Goal: Task Accomplishment & Management: Use online tool/utility

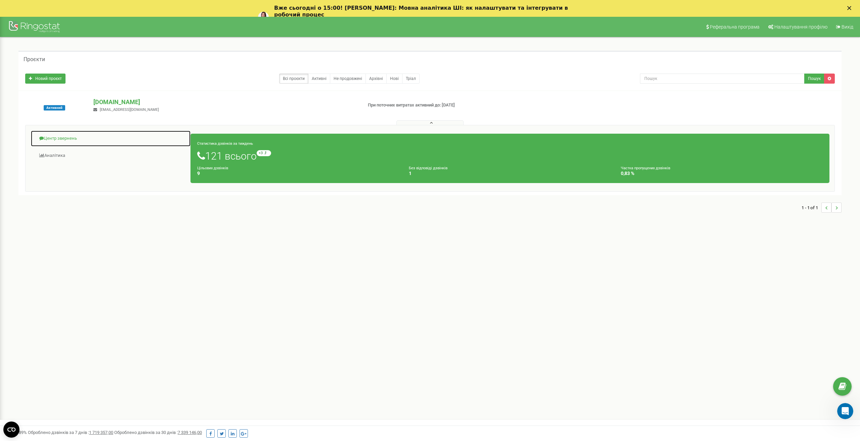
click at [66, 139] on link "Центр звернень" at bounding box center [111, 138] width 160 height 16
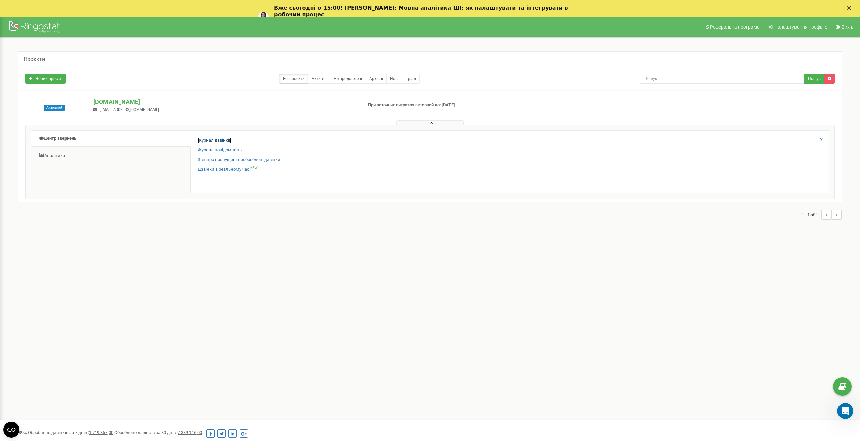
click at [203, 139] on link "Журнал дзвінків" at bounding box center [215, 140] width 34 height 6
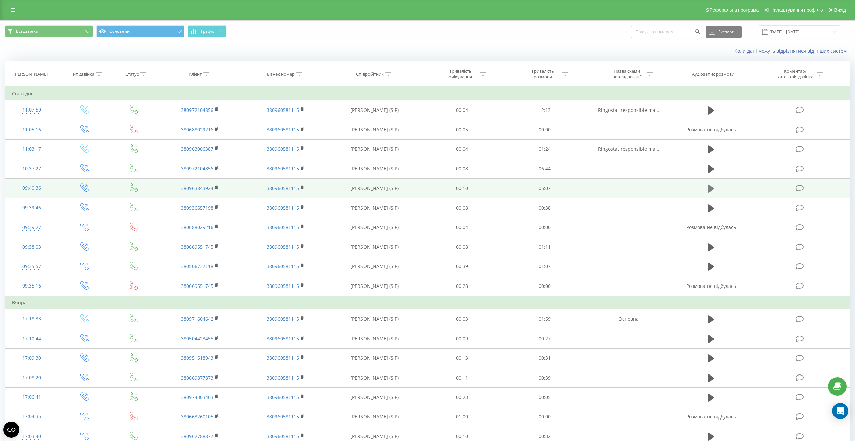
click at [712, 185] on icon at bounding box center [711, 188] width 6 height 9
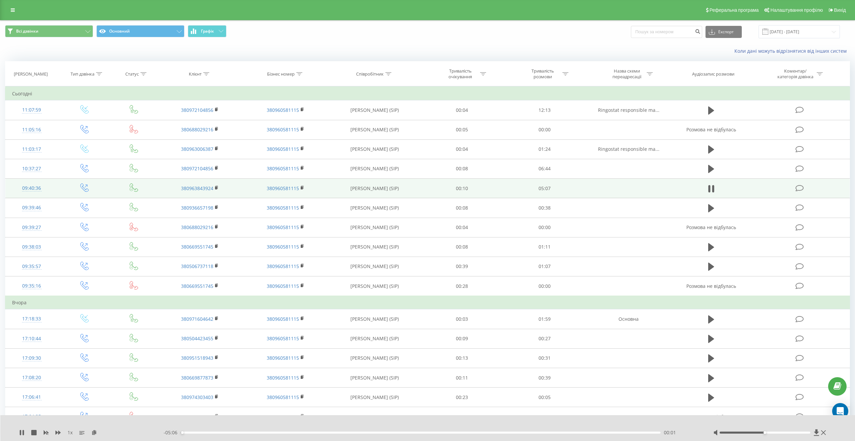
click at [247, 435] on div "- 05:06 00:01 00:01" at bounding box center [430, 432] width 533 height 7
click at [253, 433] on div "00:46" at bounding box center [421, 433] width 480 height 2
click at [279, 432] on div "01:03" at bounding box center [421, 433] width 480 height 2
click at [294, 432] on div "01:03" at bounding box center [421, 433] width 480 height 2
click at [313, 433] on div "01:13" at bounding box center [421, 433] width 480 height 2
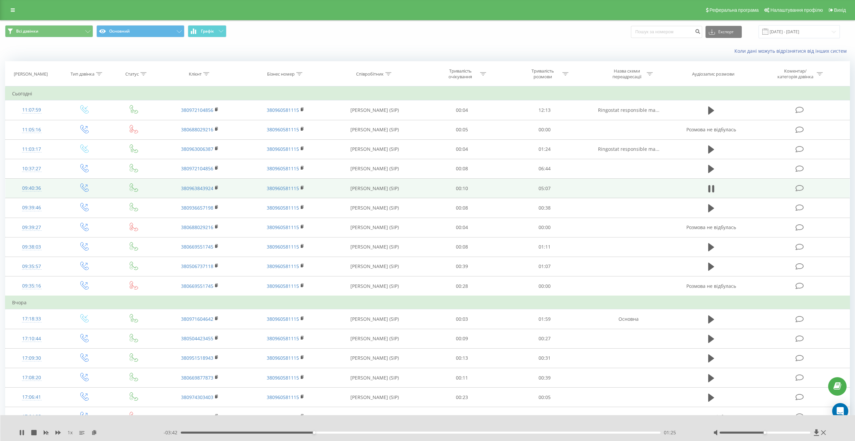
click at [322, 433] on div "01:25" at bounding box center [421, 433] width 480 height 2
click at [330, 433] on div "01:35" at bounding box center [421, 433] width 480 height 2
click at [336, 434] on div "- 03:31 01:36 01:36" at bounding box center [430, 432] width 533 height 7
click at [338, 433] on div "01:37" at bounding box center [421, 433] width 480 height 2
click at [343, 432] on div "01:41" at bounding box center [421, 433] width 480 height 2
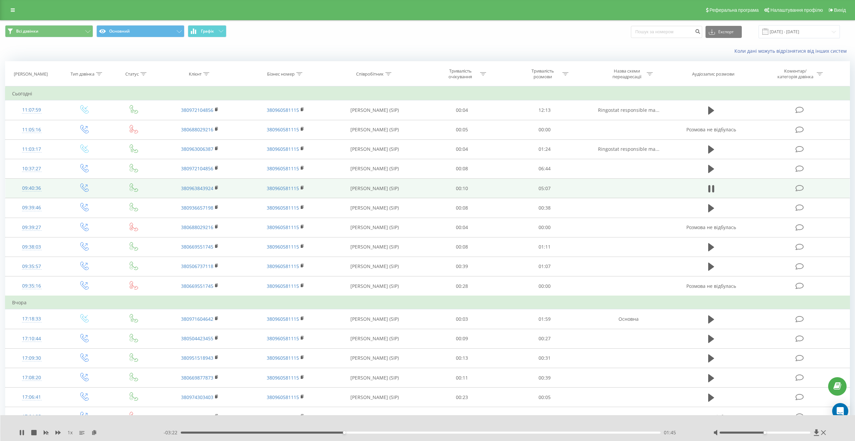
click at [347, 432] on div "01:45" at bounding box center [421, 433] width 480 height 2
click at [352, 432] on div "01:47" at bounding box center [421, 433] width 480 height 2
click at [355, 432] on div "01:52" at bounding box center [421, 433] width 480 height 2
click at [358, 432] on div "01:54" at bounding box center [421, 433] width 480 height 2
click at [362, 432] on div "01:56" at bounding box center [421, 433] width 480 height 2
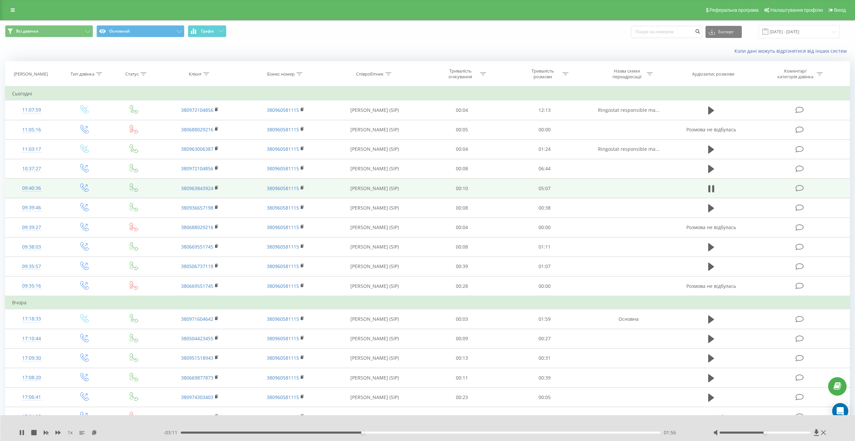
click at [366, 433] on div "01:56" at bounding box center [421, 433] width 480 height 2
click at [371, 433] on div "02:02" at bounding box center [421, 433] width 480 height 2
click at [375, 433] on div "02:02" at bounding box center [421, 433] width 480 height 2
click at [379, 432] on div "02:04" at bounding box center [421, 433] width 480 height 2
click at [383, 433] on div "02:07" at bounding box center [421, 433] width 480 height 2
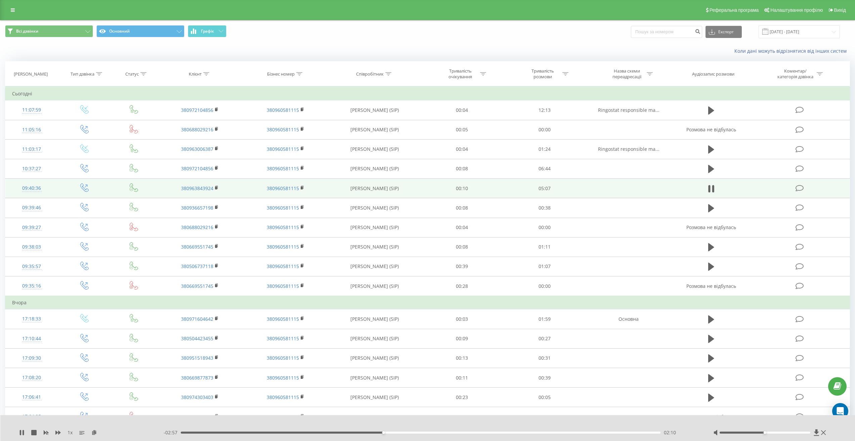
click at [388, 433] on div "02:10" at bounding box center [421, 433] width 480 height 2
click at [394, 433] on div "02:16" at bounding box center [421, 433] width 480 height 2
click at [398, 433] on div "02:17" at bounding box center [421, 433] width 480 height 2
click at [408, 431] on div "- 02:47 02:20 02:20" at bounding box center [430, 432] width 533 height 7
click at [408, 432] on div "02:21" at bounding box center [421, 433] width 480 height 2
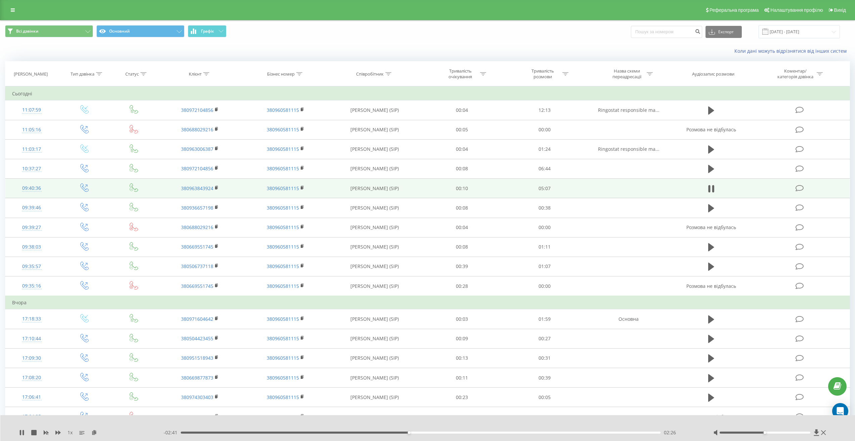
click at [416, 432] on div "02:26" at bounding box center [421, 433] width 480 height 2
click at [423, 433] on div "02:35" at bounding box center [421, 433] width 480 height 2
click at [624, 433] on div "04:44" at bounding box center [421, 433] width 480 height 2
click at [626, 433] on div "00:00" at bounding box center [421, 433] width 480 height 2
click at [642, 432] on div "04:56" at bounding box center [421, 433] width 480 height 2
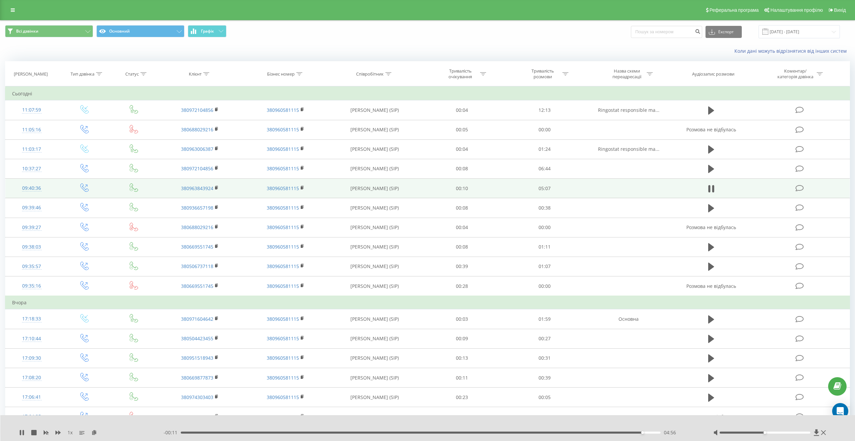
click at [649, 433] on div "04:56" at bounding box center [421, 433] width 480 height 2
click at [647, 433] on div "04:59" at bounding box center [421, 433] width 480 height 2
click at [643, 433] on div "04:59" at bounding box center [421, 433] width 480 height 2
click at [638, 433] on div "04:57" at bounding box center [421, 433] width 480 height 2
click at [635, 433] on div "04:51" at bounding box center [421, 433] width 480 height 2
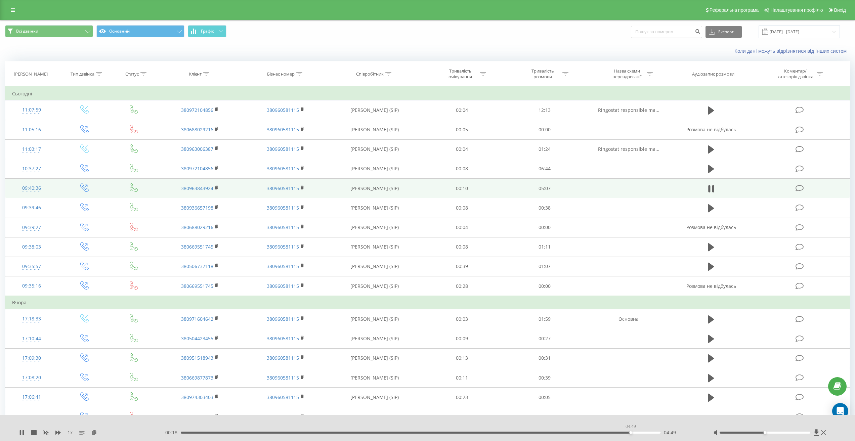
click at [631, 433] on div "04:49" at bounding box center [421, 433] width 480 height 2
click at [626, 433] on div "04:49" at bounding box center [421, 433] width 480 height 2
click at [622, 433] on div "04:46" at bounding box center [421, 433] width 480 height 2
click at [613, 432] on div "04:43" at bounding box center [421, 433] width 480 height 2
click at [577, 432] on div "04:38" at bounding box center [421, 433] width 480 height 2
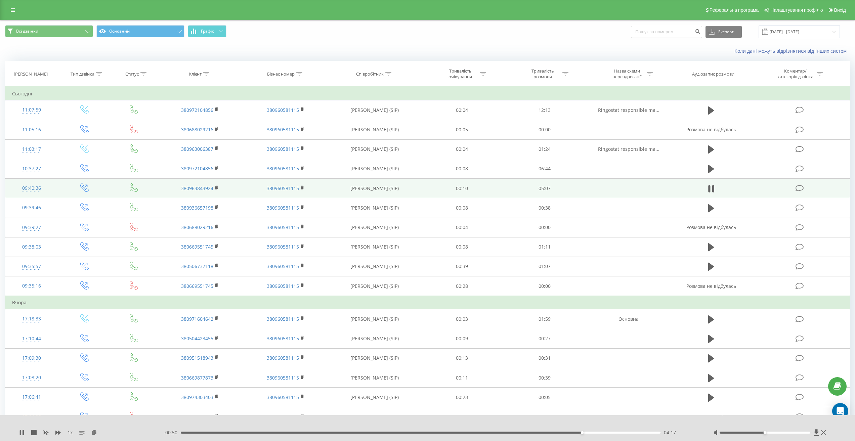
click at [587, 432] on div "04:17" at bounding box center [421, 433] width 480 height 2
click at [592, 433] on div "04:21" at bounding box center [421, 433] width 480 height 2
click at [596, 433] on div "04:24" at bounding box center [421, 433] width 480 height 2
click at [602, 432] on div "04:27" at bounding box center [421, 433] width 480 height 2
click at [559, 433] on div "04:03" at bounding box center [421, 433] width 480 height 2
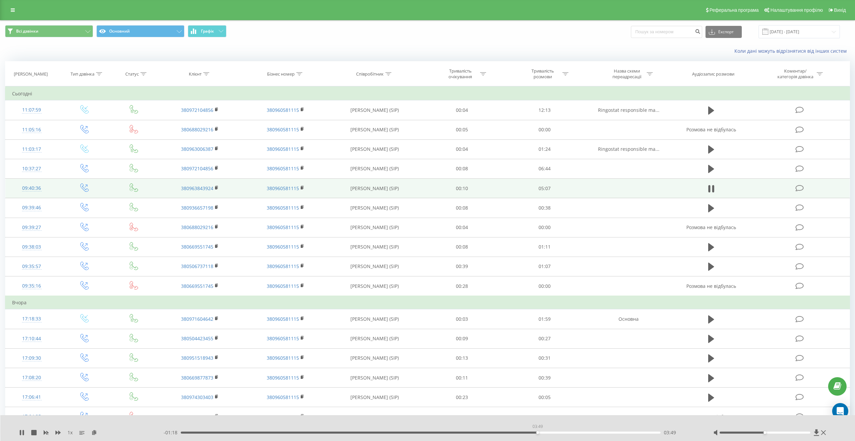
click at [538, 432] on div "03:49" at bounding box center [421, 433] width 480 height 2
click at [535, 432] on div "03:51" at bounding box center [421, 433] width 480 height 2
click at [530, 433] on div "03:44" at bounding box center [421, 433] width 480 height 2
click at [522, 433] on div "03:45" at bounding box center [421, 433] width 480 height 2
click at [518, 433] on div "03:39" at bounding box center [421, 433] width 480 height 2
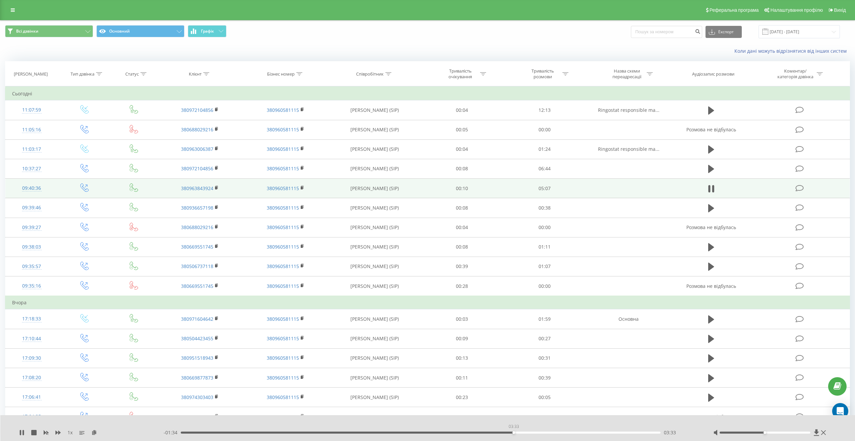
click at [514, 433] on div "03:33" at bounding box center [421, 433] width 480 height 2
click at [505, 432] on div "03:28" at bounding box center [421, 433] width 480 height 2
click at [503, 433] on div "03:29" at bounding box center [421, 433] width 480 height 2
click at [708, 189] on icon at bounding box center [709, 188] width 2 height 7
